Goal: Task Accomplishment & Management: Manage account settings

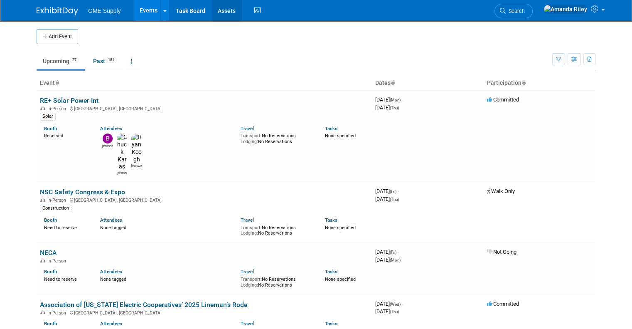
click at [215, 16] on link "Assets" at bounding box center [227, 10] width 30 height 21
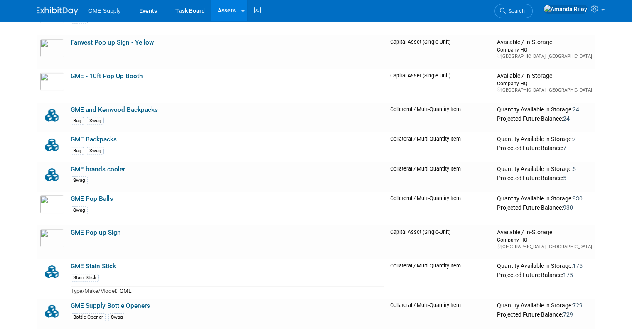
scroll to position [741, 0]
click at [79, 111] on link "GME and Kenwood Backpacks" at bounding box center [114, 109] width 87 height 7
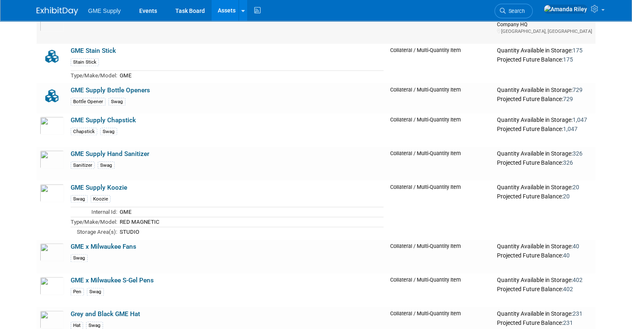
scroll to position [960, 0]
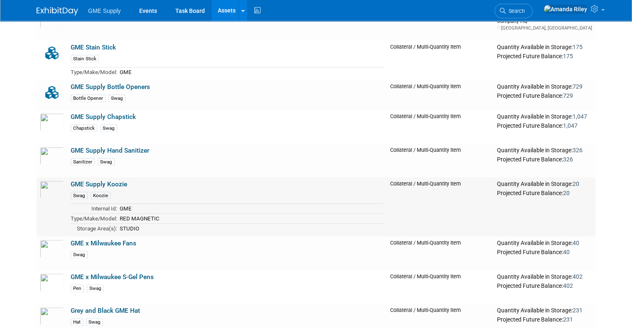
click at [90, 182] on link "GME Supply Koozie" at bounding box center [99, 183] width 57 height 7
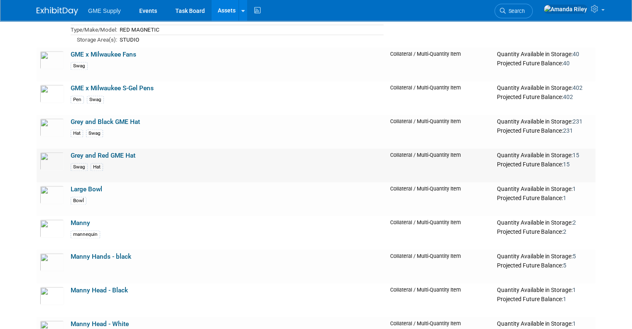
scroll to position [1150, 0]
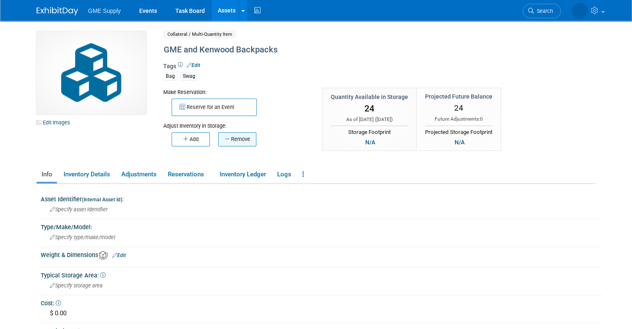
click at [225, 138] on button "Remove" at bounding box center [237, 139] width 38 height 14
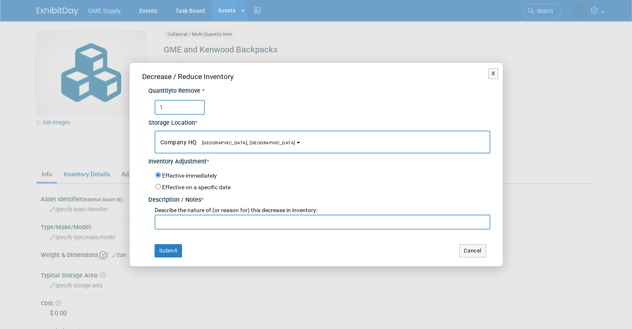
type input "1"
click at [181, 218] on input "text" at bounding box center [323, 221] width 336 height 15
type input "For [PERSON_NAME]"
click at [168, 246] on button "Submit" at bounding box center [168, 250] width 27 height 13
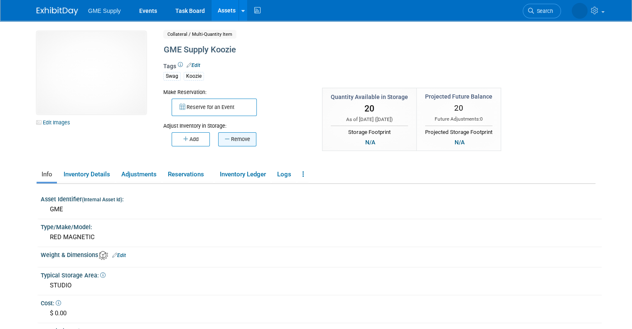
click at [239, 140] on button "Remove" at bounding box center [237, 139] width 38 height 14
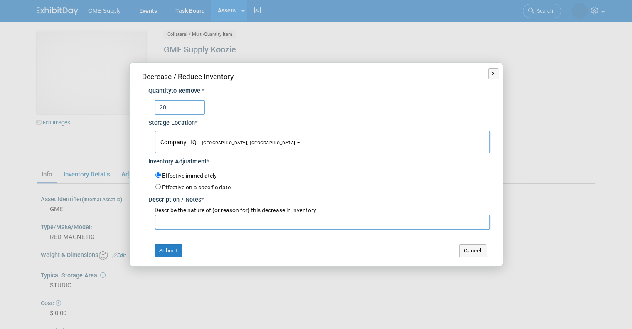
type input "20"
click at [183, 218] on input "text" at bounding box center [323, 221] width 336 height 15
type input "RE+"
click at [166, 247] on button "Submit" at bounding box center [168, 250] width 27 height 13
